Goal: Transaction & Acquisition: Purchase product/service

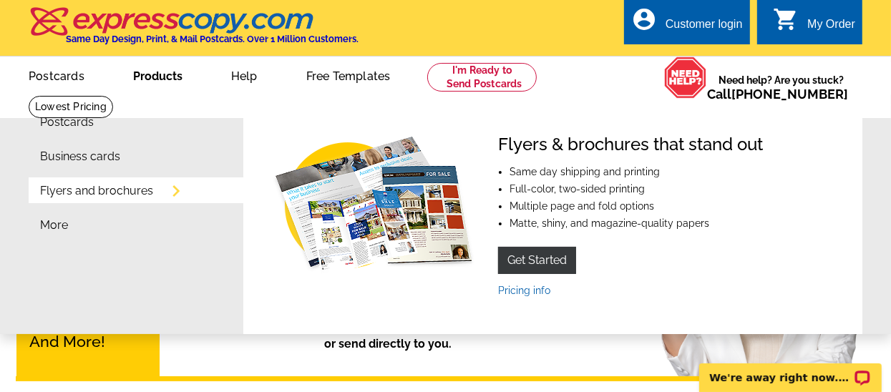
click at [160, 77] on link "Products" at bounding box center [157, 75] width 95 height 34
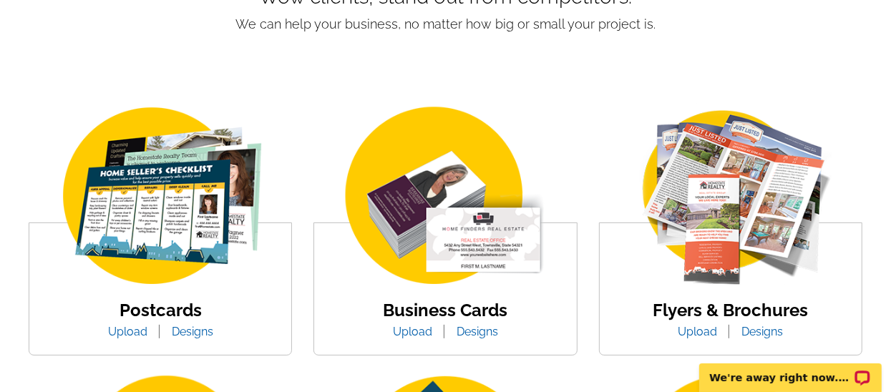
scroll to position [328, 0]
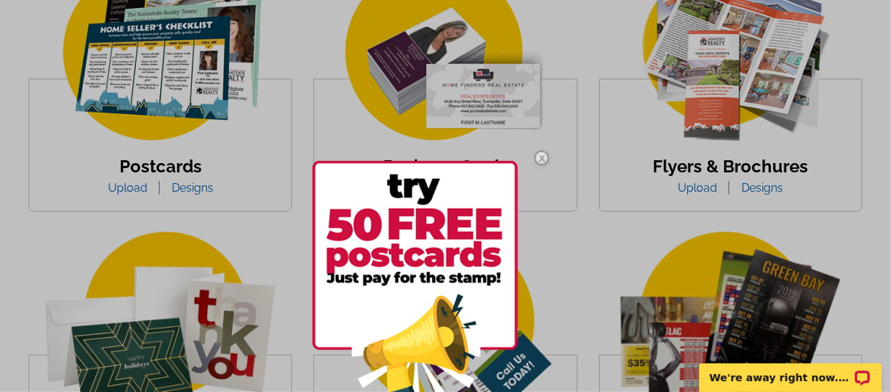
drag, startPoint x: 482, startPoint y: 161, endPoint x: 486, endPoint y: 86, distance: 75.2
click at [486, 86] on div at bounding box center [445, 196] width 891 height 392
click at [608, 188] on div at bounding box center [445, 196] width 891 height 392
click at [514, 112] on div at bounding box center [445, 196] width 891 height 392
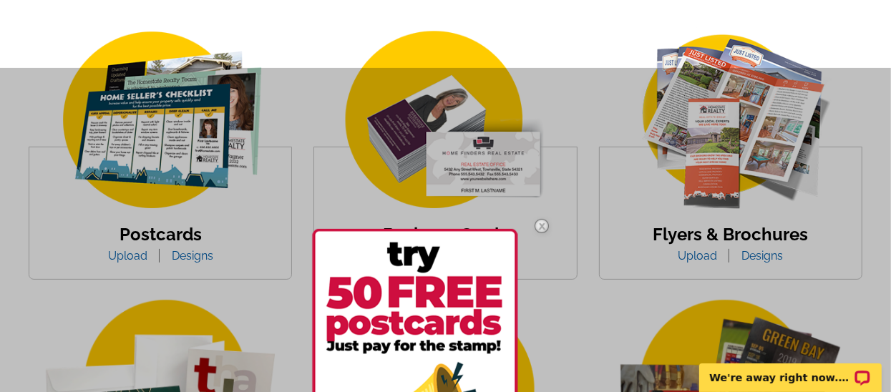
scroll to position [213, 0]
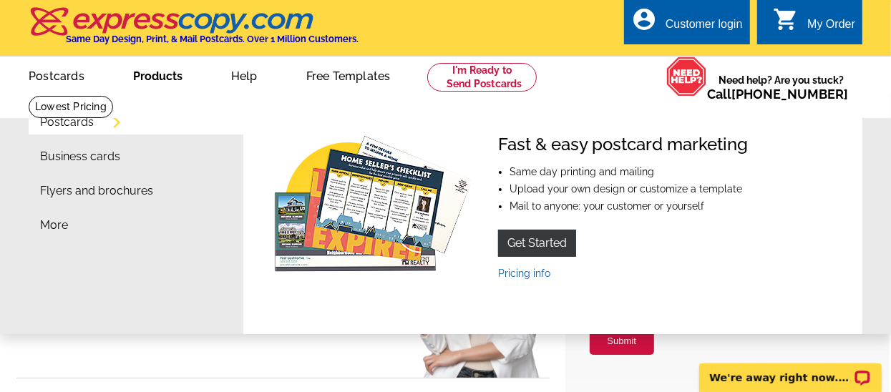
type input "[EMAIL_ADDRESS][DOMAIN_NAME]"
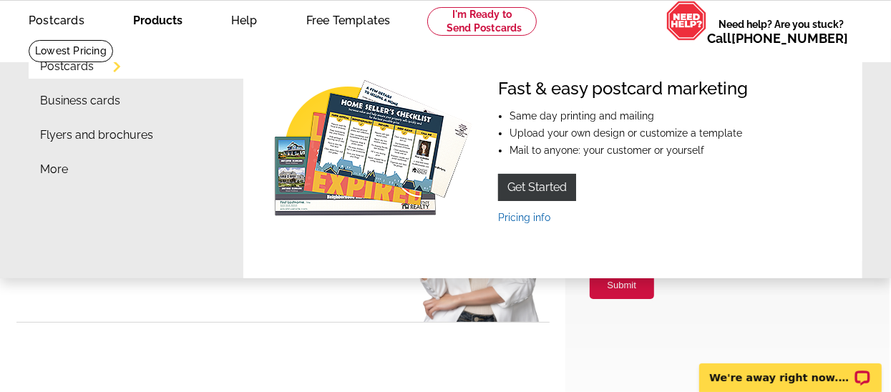
scroll to position [57, 0]
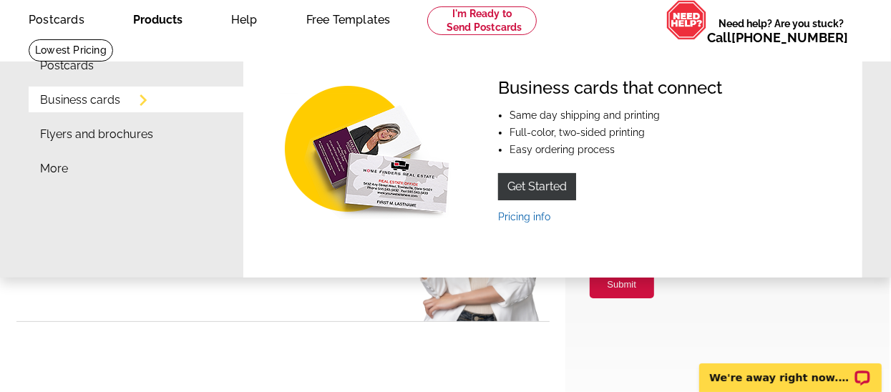
click at [97, 100] on link "Business cards" at bounding box center [80, 99] width 80 height 11
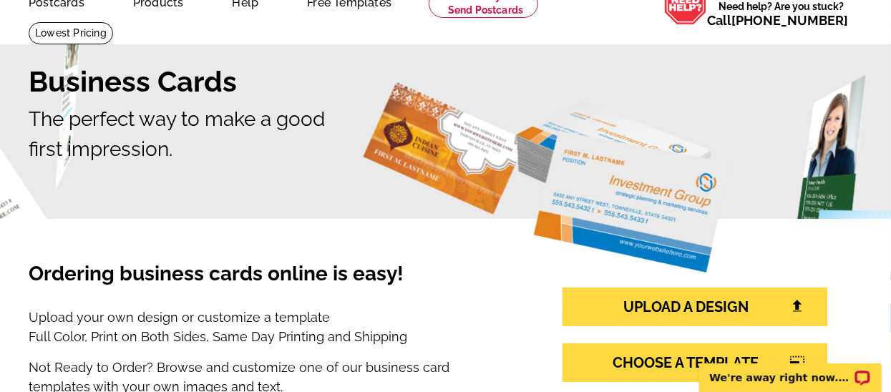
scroll to position [143, 0]
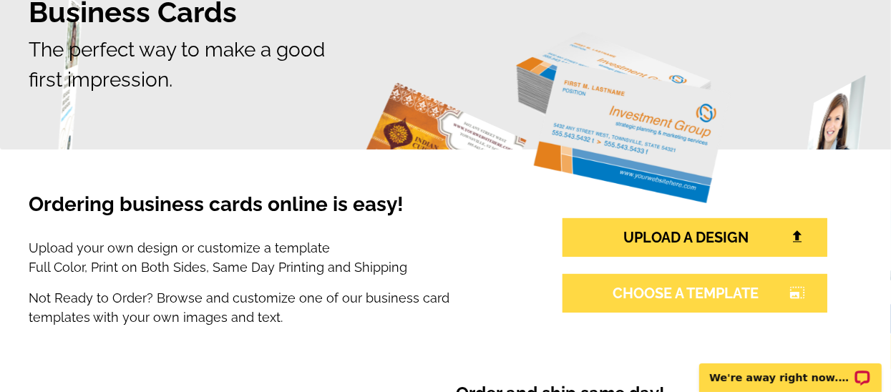
click at [710, 293] on link "CHOOSE A TEMPLATE photo_size_select_large" at bounding box center [694, 293] width 265 height 39
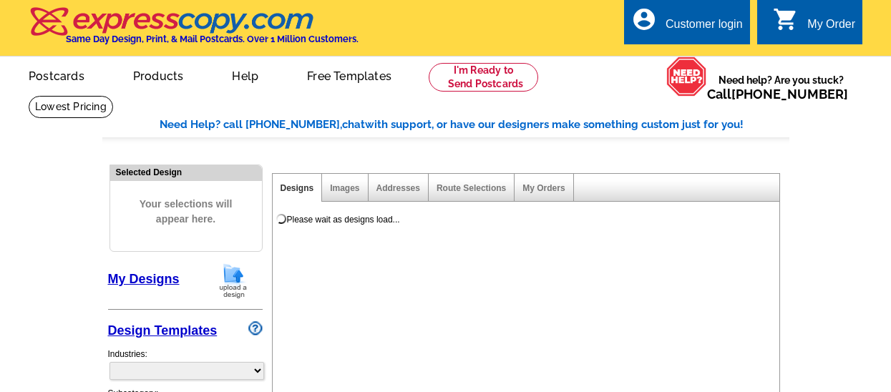
select select "3"
select select "5"
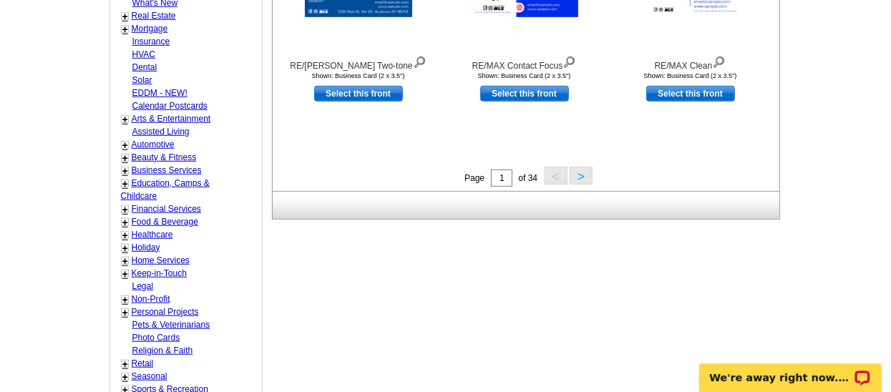
scroll to position [616, 0]
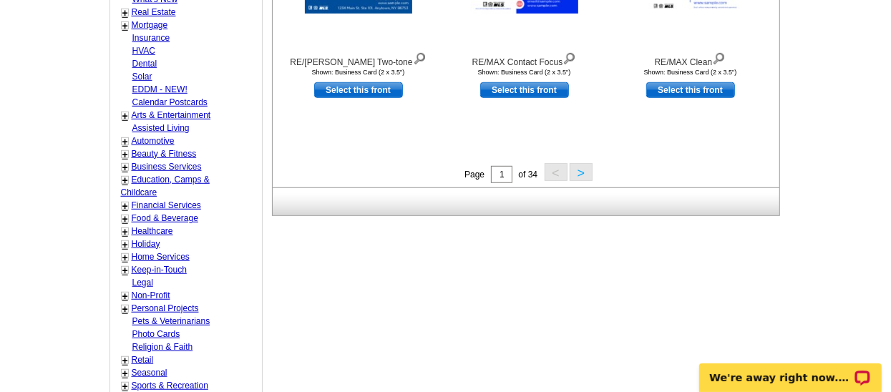
click at [127, 149] on link "+" at bounding box center [125, 154] width 6 height 11
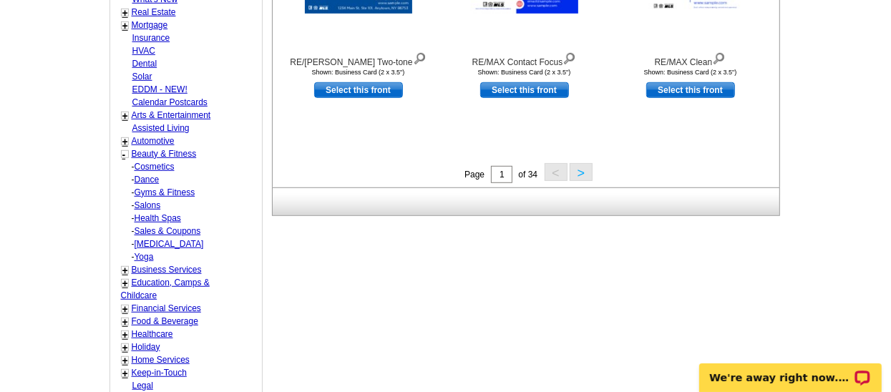
click at [159, 200] on link "Salons" at bounding box center [148, 205] width 26 height 10
select select "715"
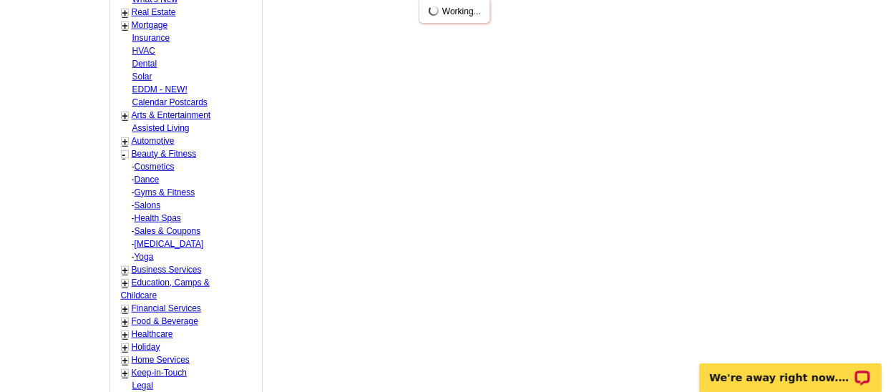
select select "719"
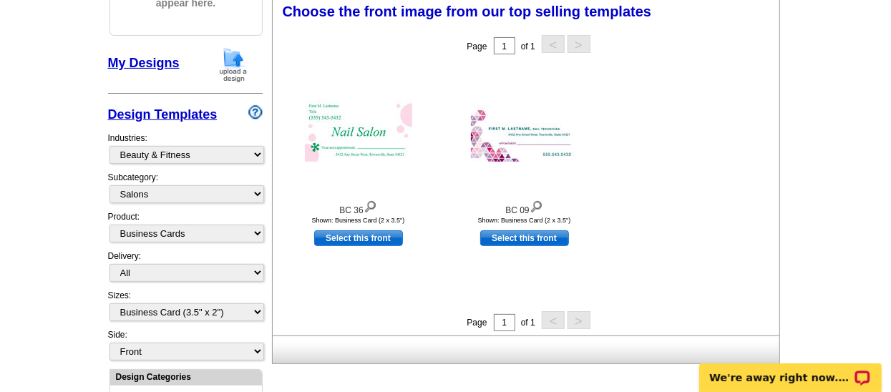
scroll to position [210, 0]
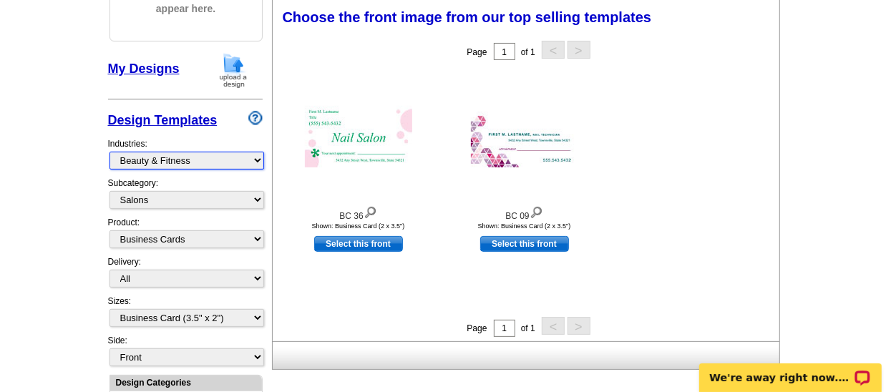
click at [260, 155] on select "What's New Real Estate Mortgage Insurance HVAC Dental Solar EDDM - NEW! Calenda…" at bounding box center [186, 161] width 155 height 18
